Goal: Check status

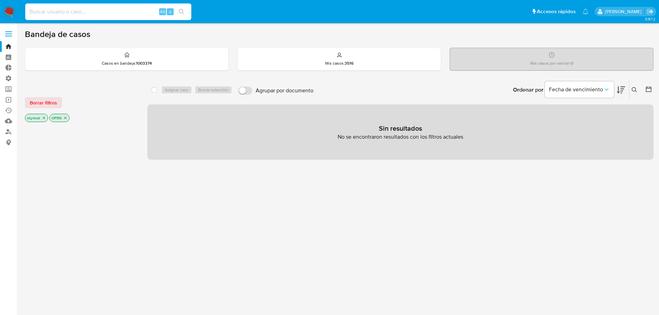
click at [72, 11] on input at bounding box center [108, 11] width 166 height 9
paste input "geDdjQjf4KJluthOPLpLSip2"
type input "geDdjQjf4KJluthOPLpLSip2"
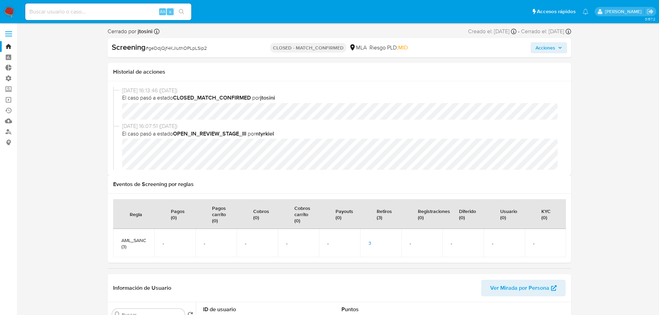
select select "10"
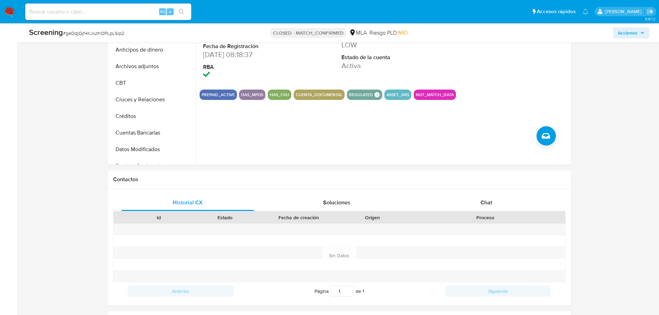
scroll to position [346, 0]
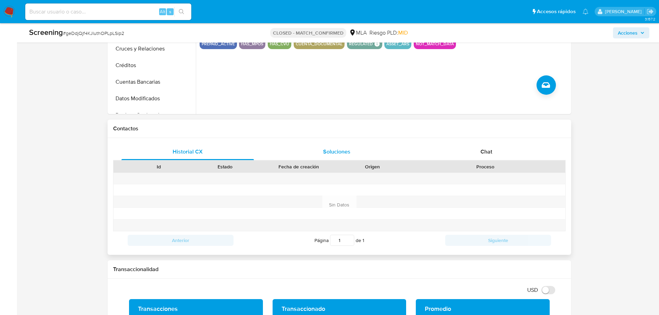
click at [337, 151] on span "Soluciones" at bounding box center [336, 152] width 27 height 8
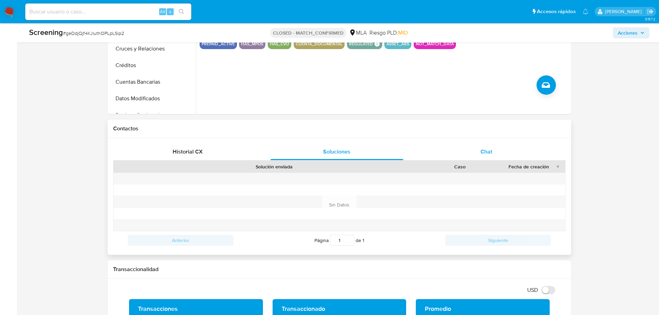
click at [476, 147] on div "Chat" at bounding box center [486, 152] width 133 height 17
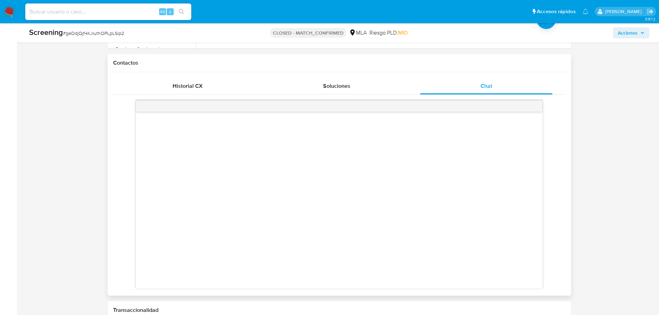
scroll to position [415, 0]
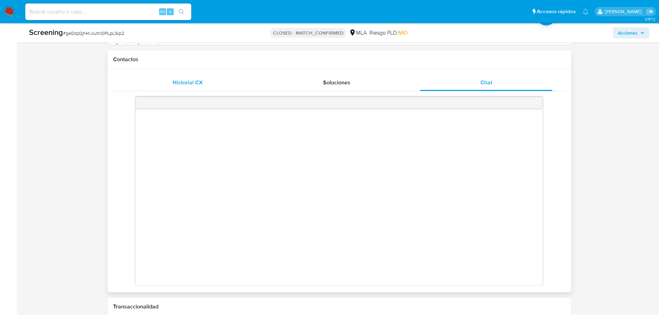
click at [218, 84] on div "Historial CX" at bounding box center [188, 82] width 133 height 17
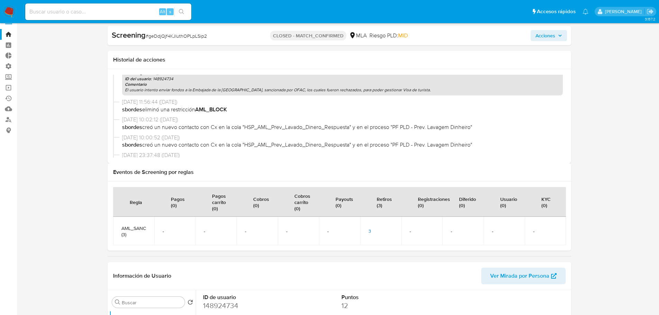
scroll to position [0, 0]
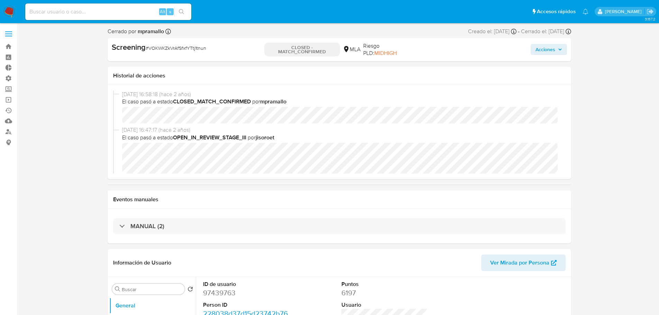
select select "10"
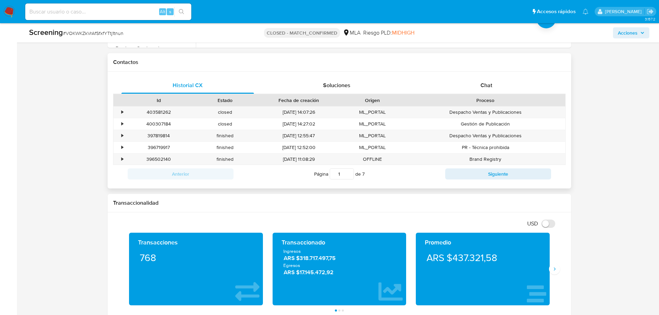
scroll to position [312, 0]
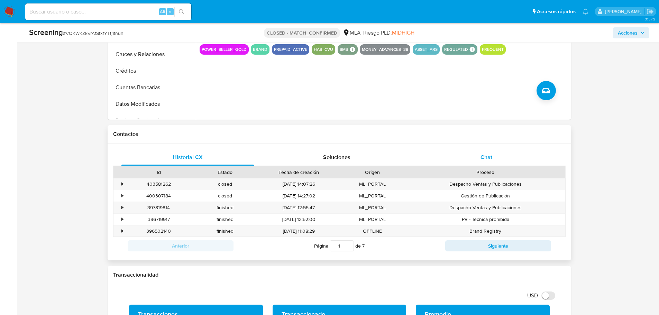
click at [488, 161] on div "Chat" at bounding box center [486, 157] width 133 height 17
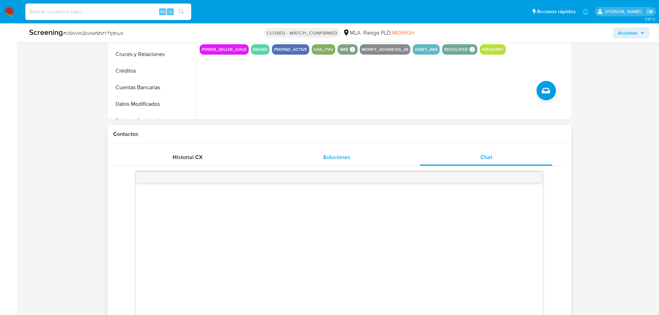
click at [364, 156] on div "Soluciones" at bounding box center [337, 157] width 133 height 17
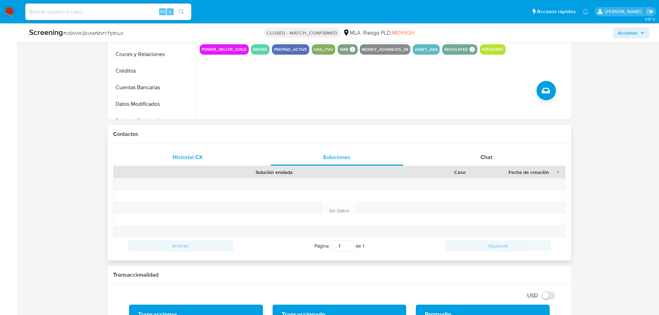
click at [186, 152] on div "Historial CX" at bounding box center [188, 157] width 133 height 17
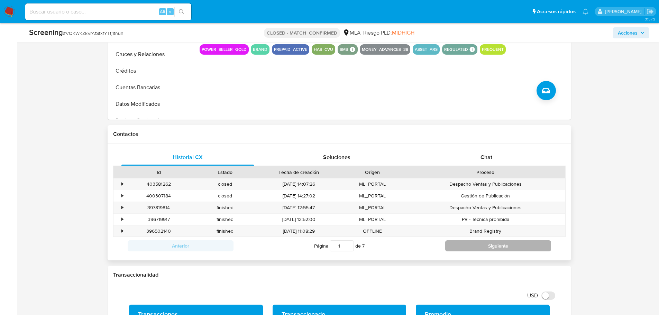
click at [473, 252] on button "Siguiente" at bounding box center [499, 246] width 106 height 11
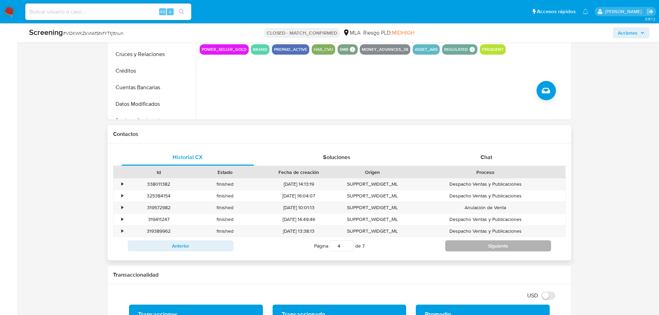
click at [473, 252] on button "Siguiente" at bounding box center [499, 246] width 106 height 11
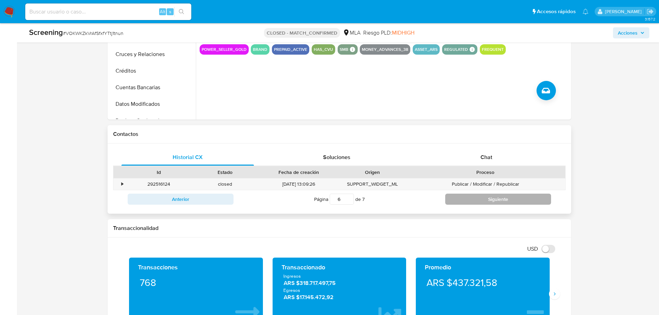
click at [476, 202] on button "Siguiente" at bounding box center [499, 199] width 106 height 11
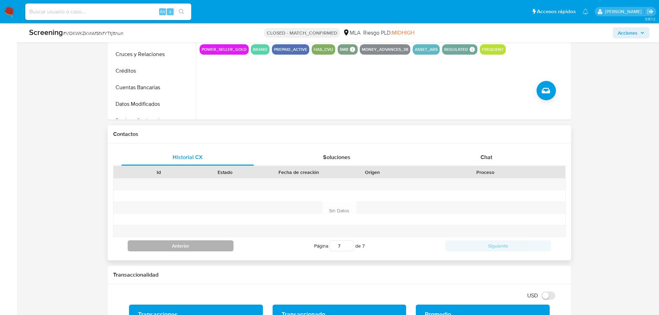
click at [227, 246] on button "Anterior" at bounding box center [181, 246] width 106 height 11
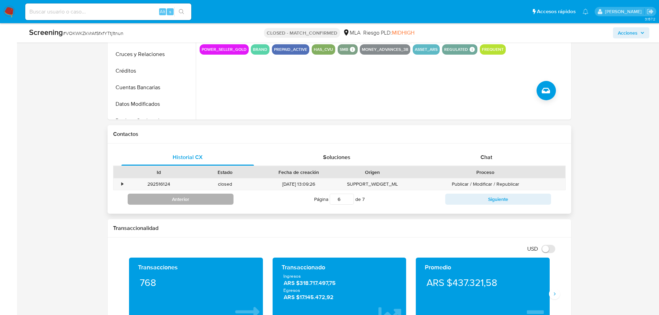
click at [179, 202] on button "Anterior" at bounding box center [181, 199] width 106 height 11
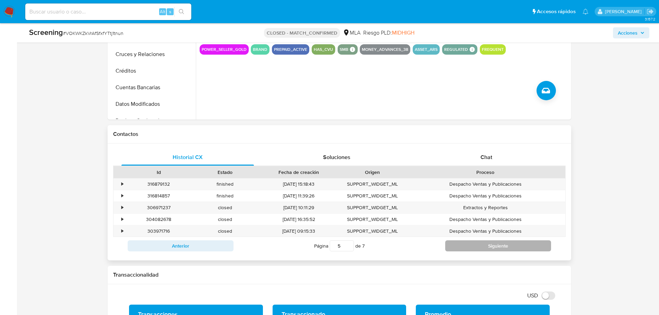
click at [475, 245] on button "Siguiente" at bounding box center [499, 246] width 106 height 11
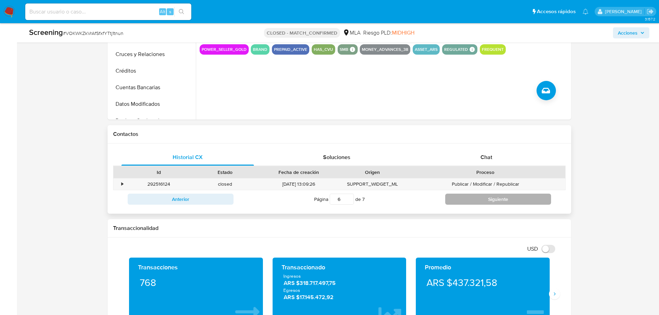
click at [480, 201] on button "Siguiente" at bounding box center [499, 199] width 106 height 11
type input "7"
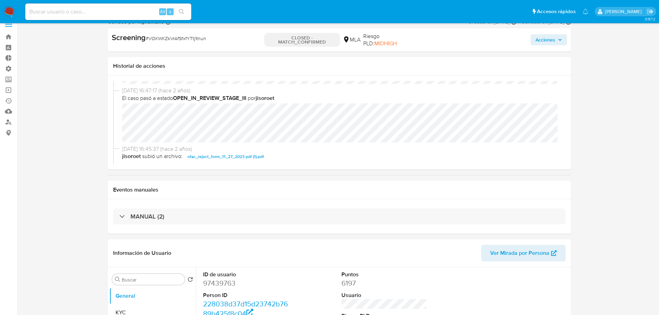
scroll to position [0, 0]
